Goal: Information Seeking & Learning: Learn about a topic

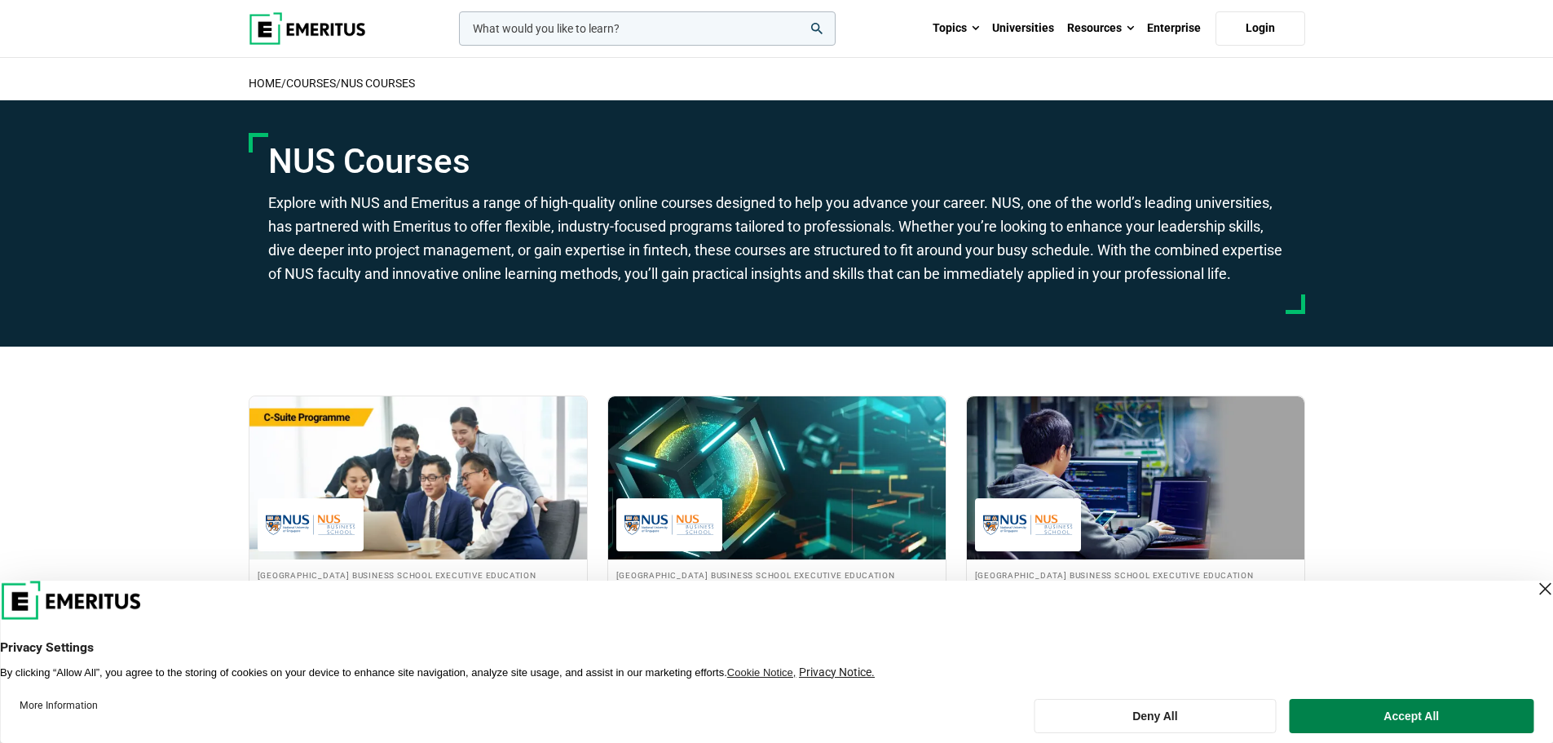
click at [1533, 585] on div "Close Layer" at bounding box center [1544, 588] width 23 height 23
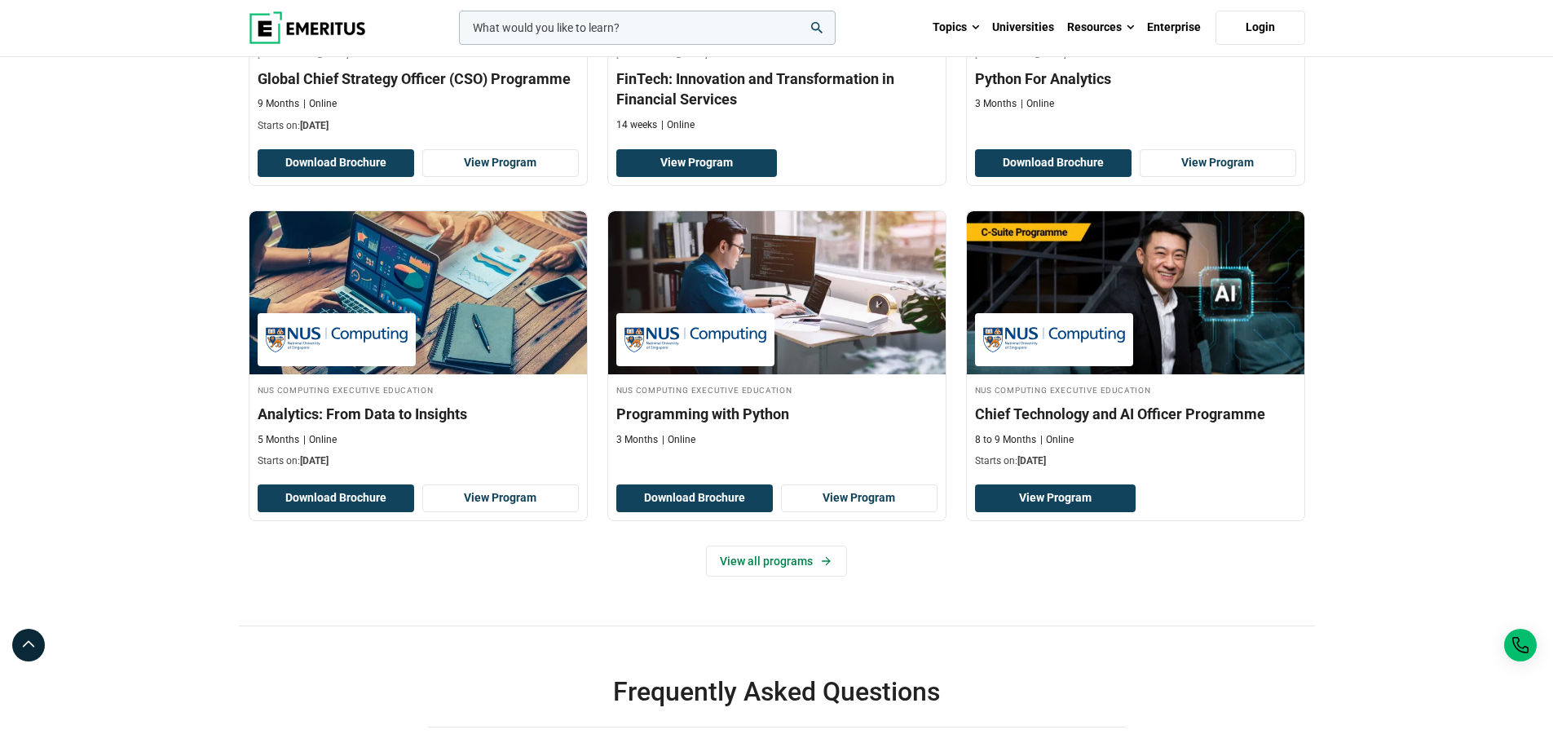
scroll to position [571, 0]
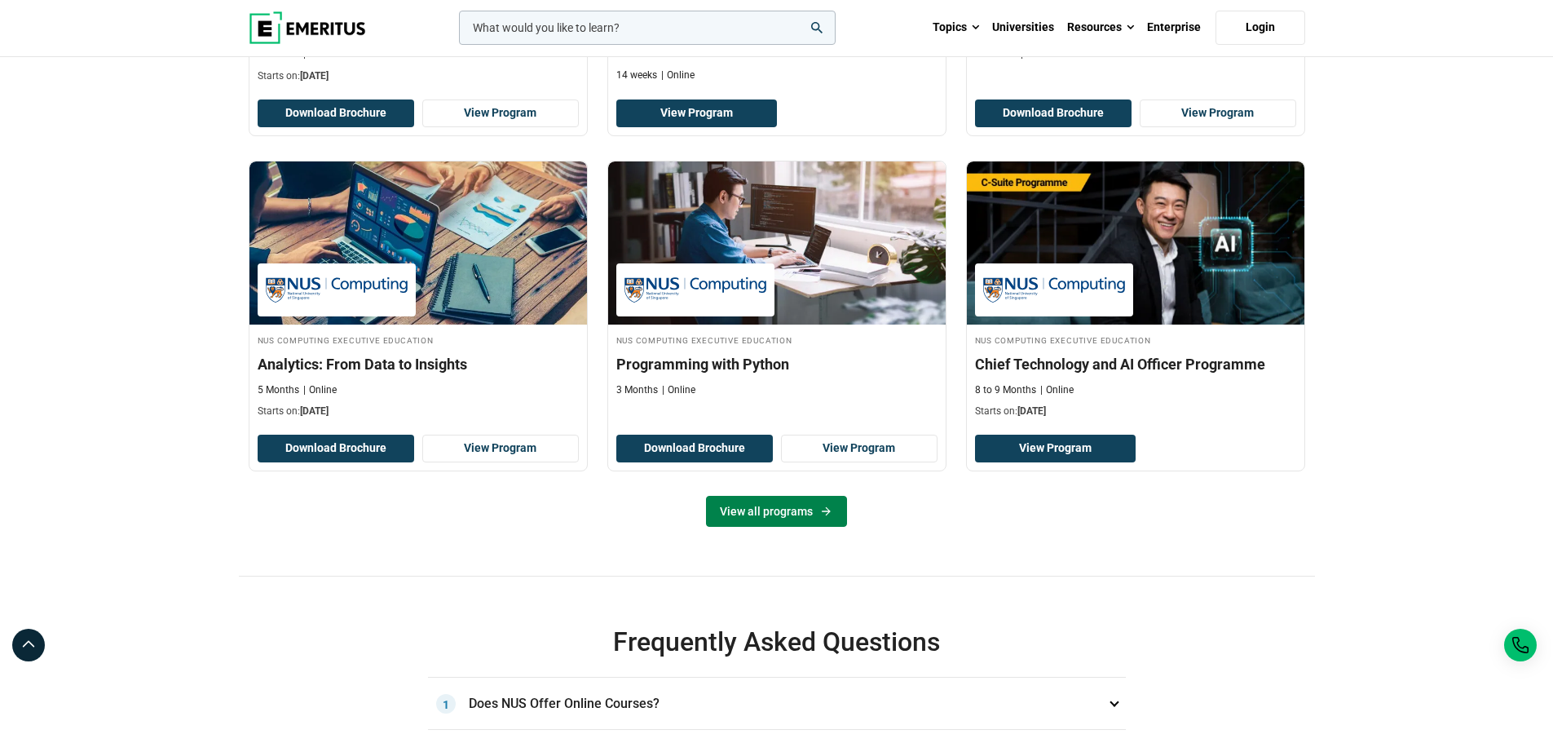
click at [833, 527] on link "View all programs" at bounding box center [776, 511] width 141 height 31
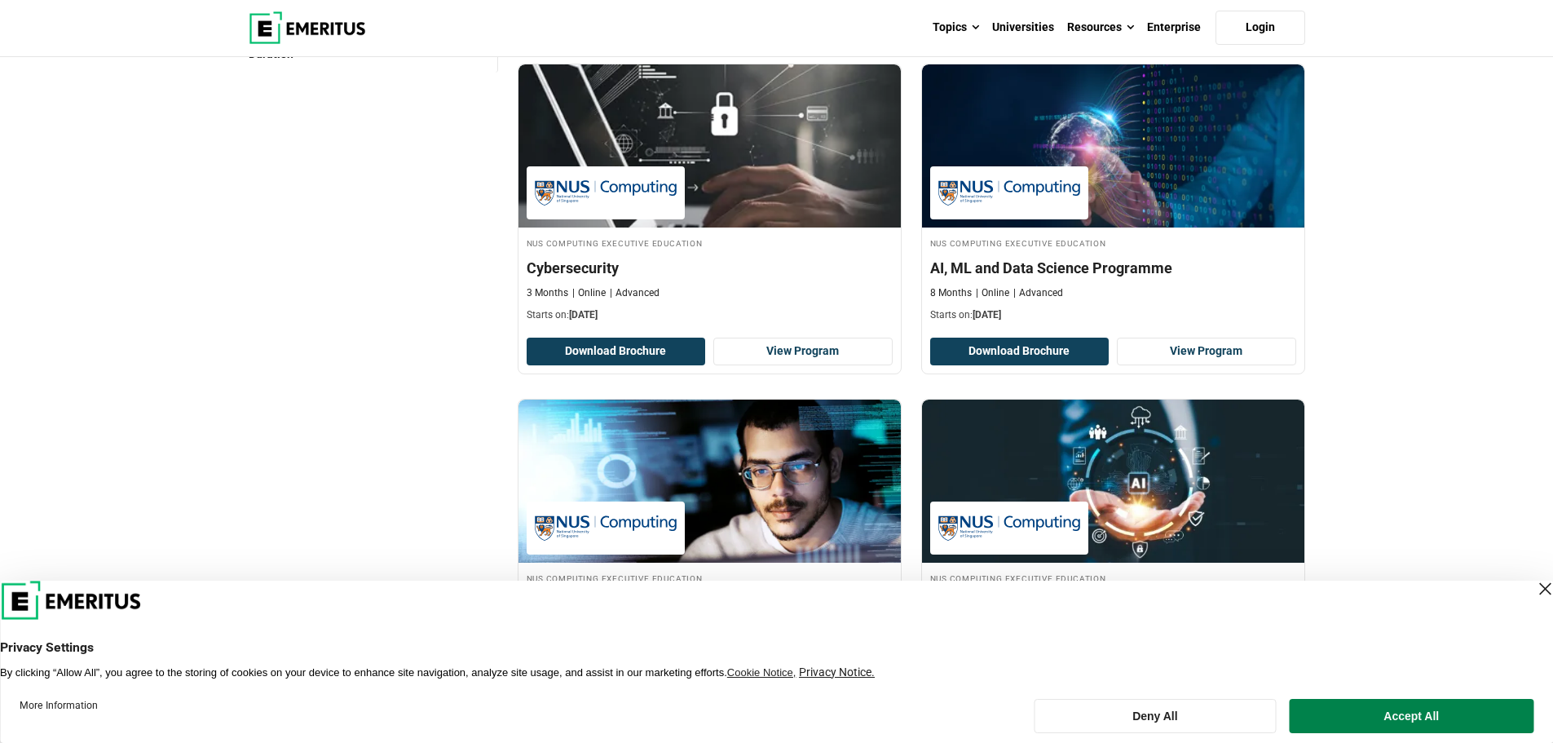
click at [1533, 587] on div "Close Layer" at bounding box center [1544, 588] width 23 height 23
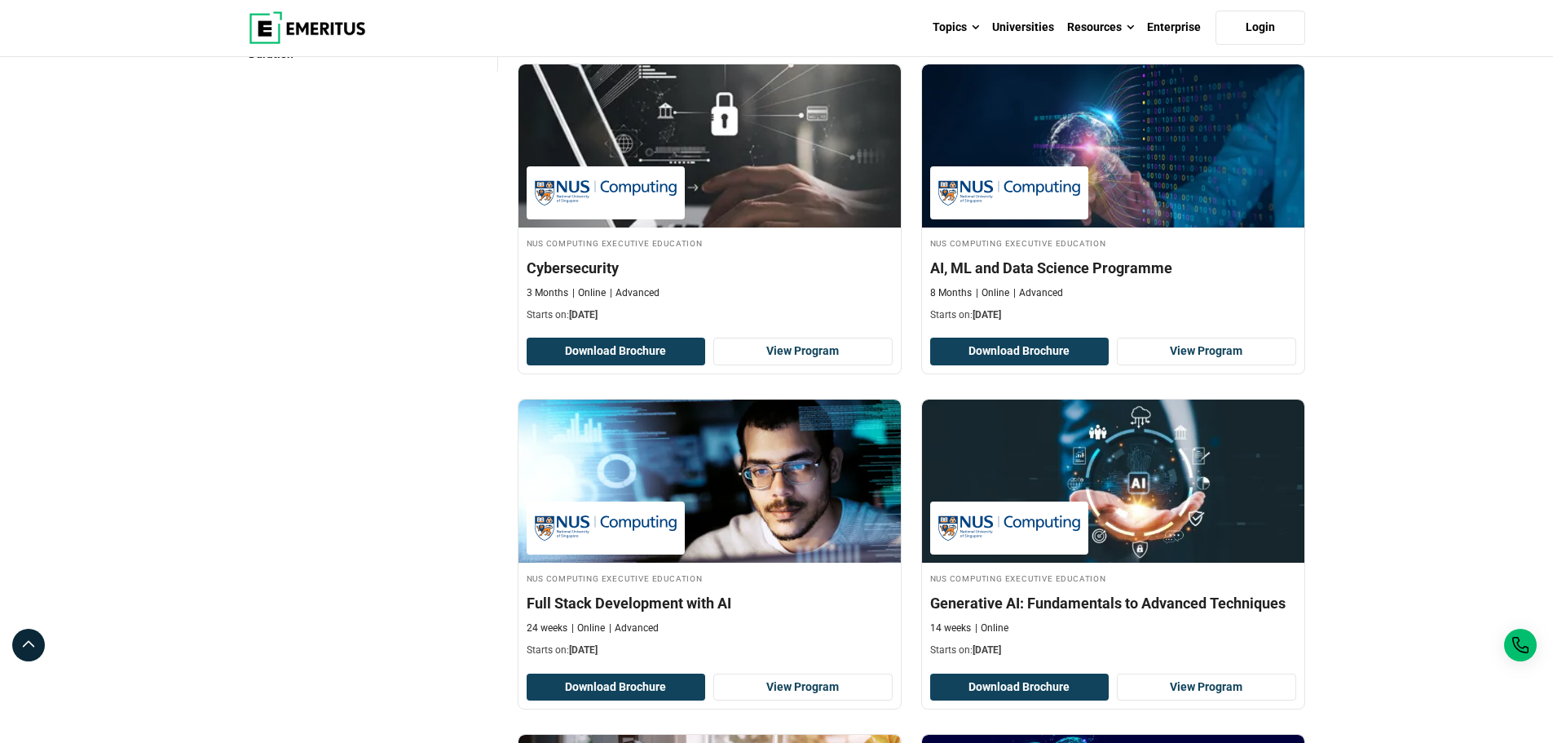
scroll to position [326, 0]
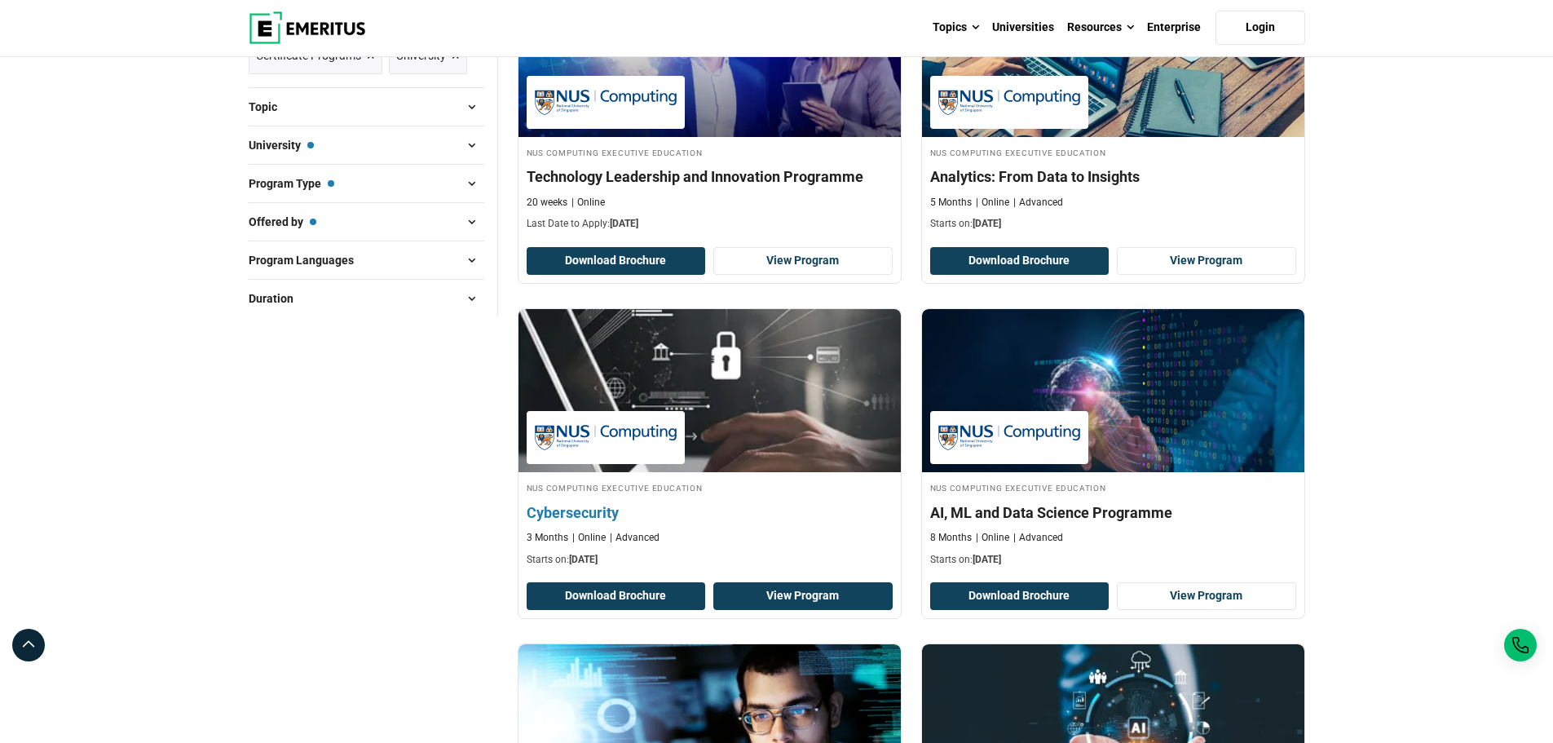
click at [835, 591] on link "View Program" at bounding box center [802, 596] width 179 height 28
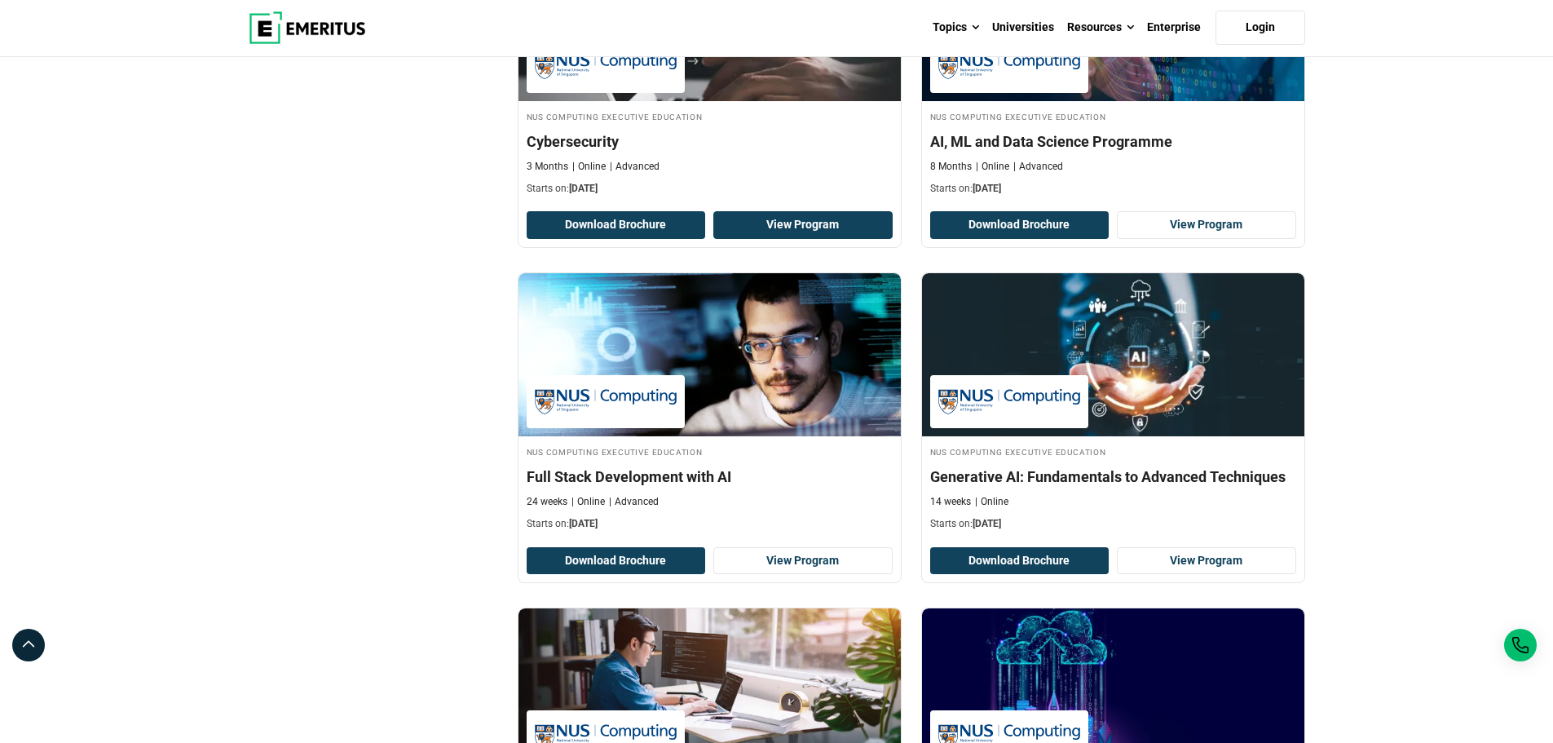
scroll to position [652, 0]
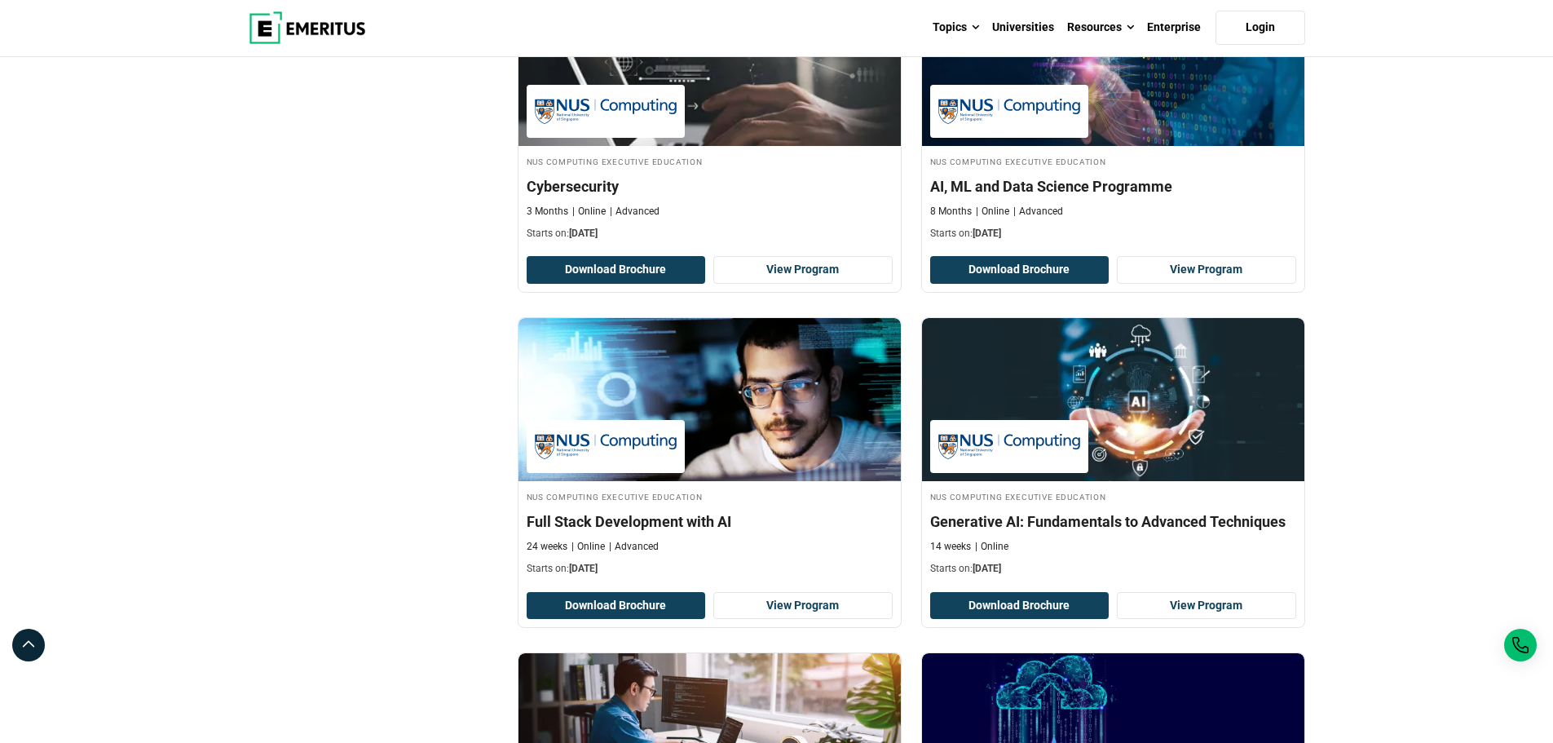
click at [252, 483] on div "Filter 3 Reset all × NUS Computing Executive Education × Certificate Programs ×…" at bounding box center [373, 328] width 269 height 1461
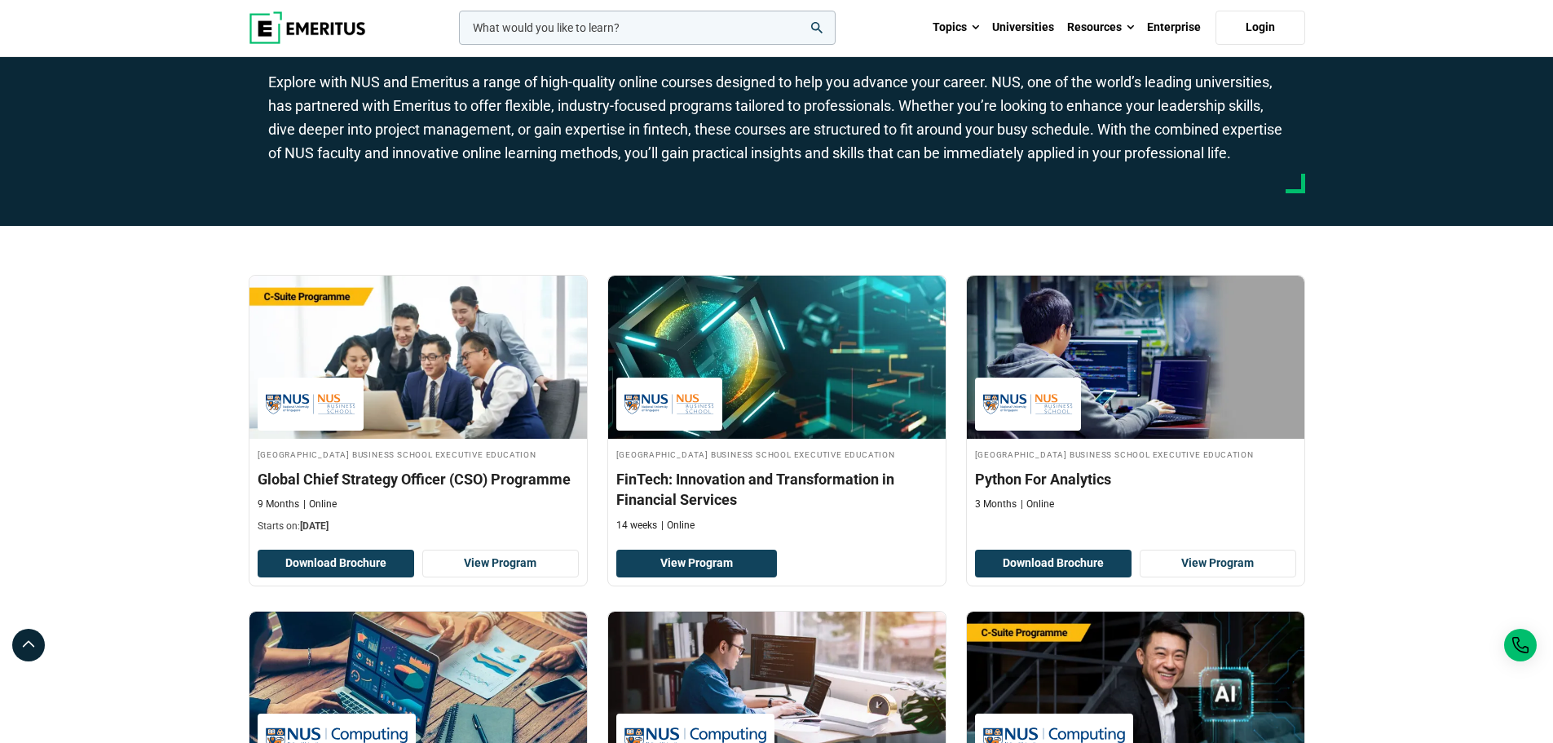
scroll to position [408, 0]
